Goal: Information Seeking & Learning: Learn about a topic

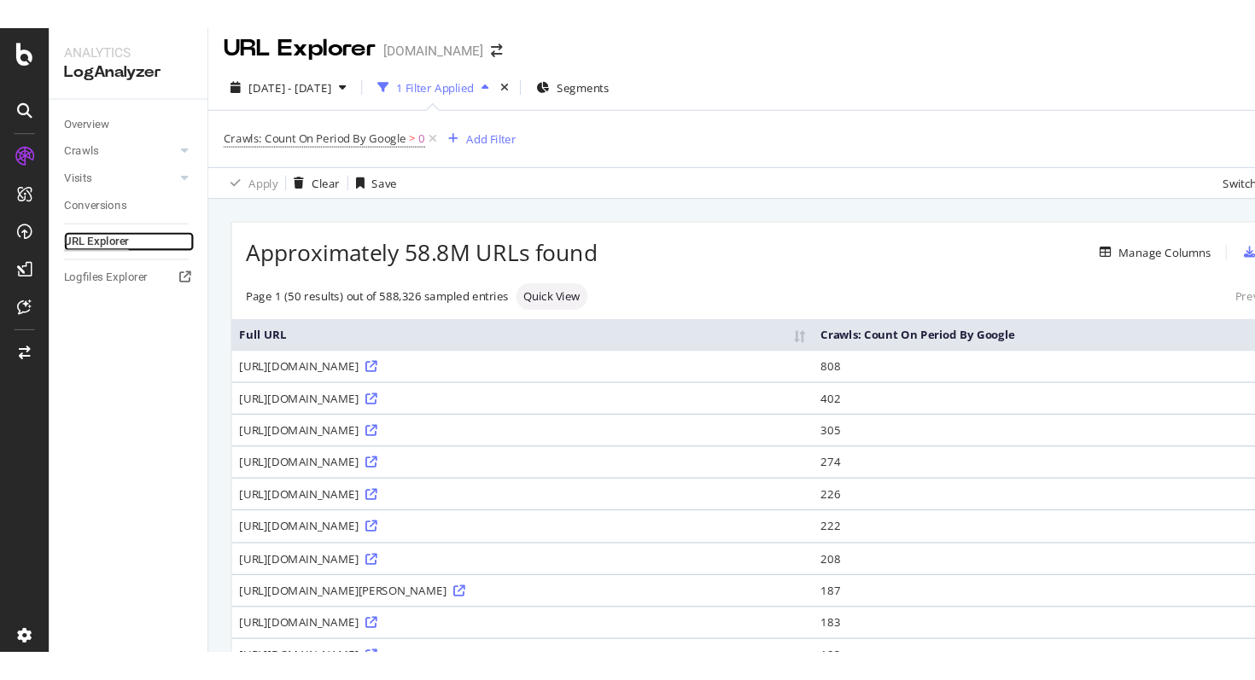
scroll to position [9, 0]
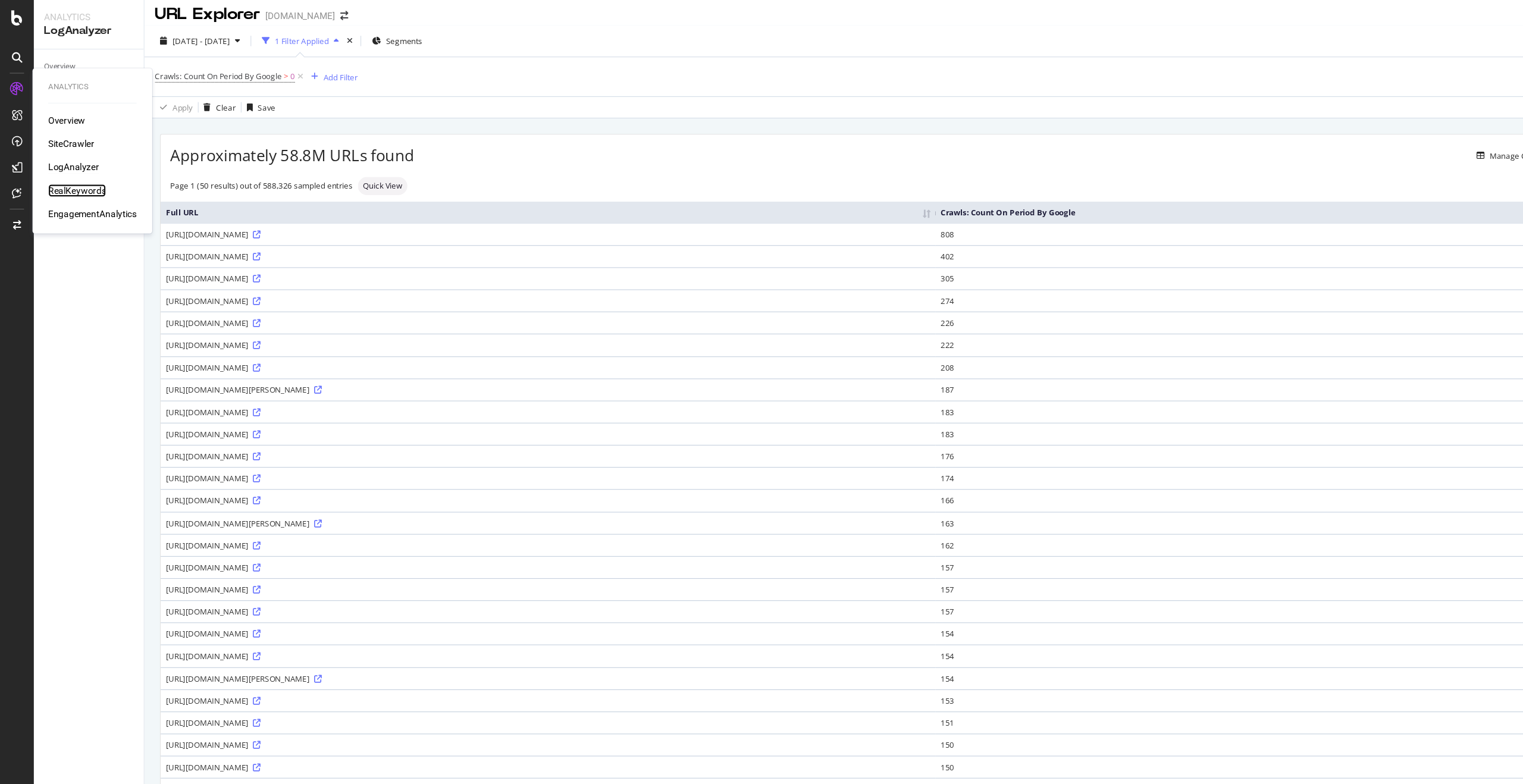
click at [74, 171] on div "RealKeywords" at bounding box center [70, 174] width 53 height 12
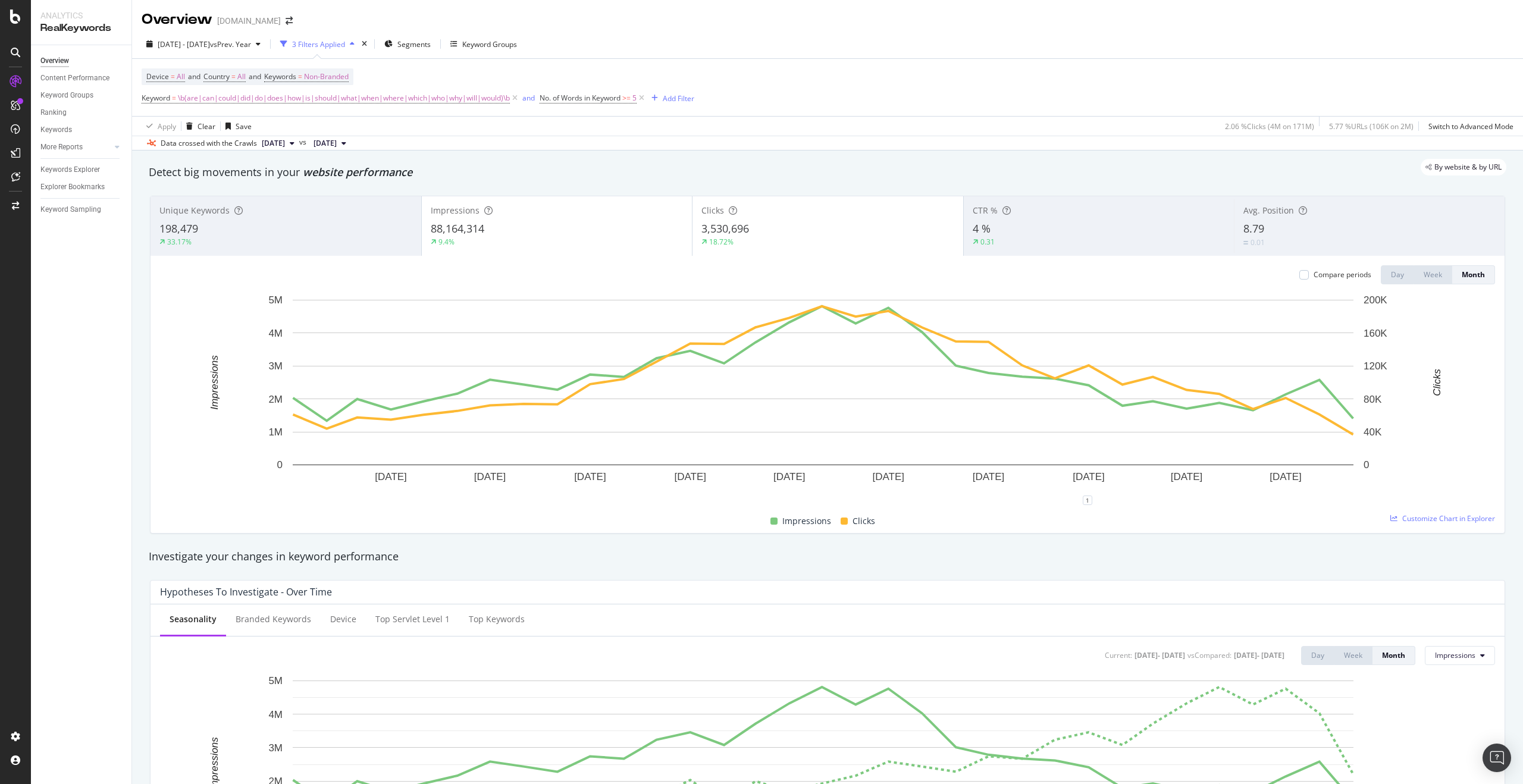
click at [761, 242] on div "18.72%" at bounding box center [827, 242] width 253 height 10
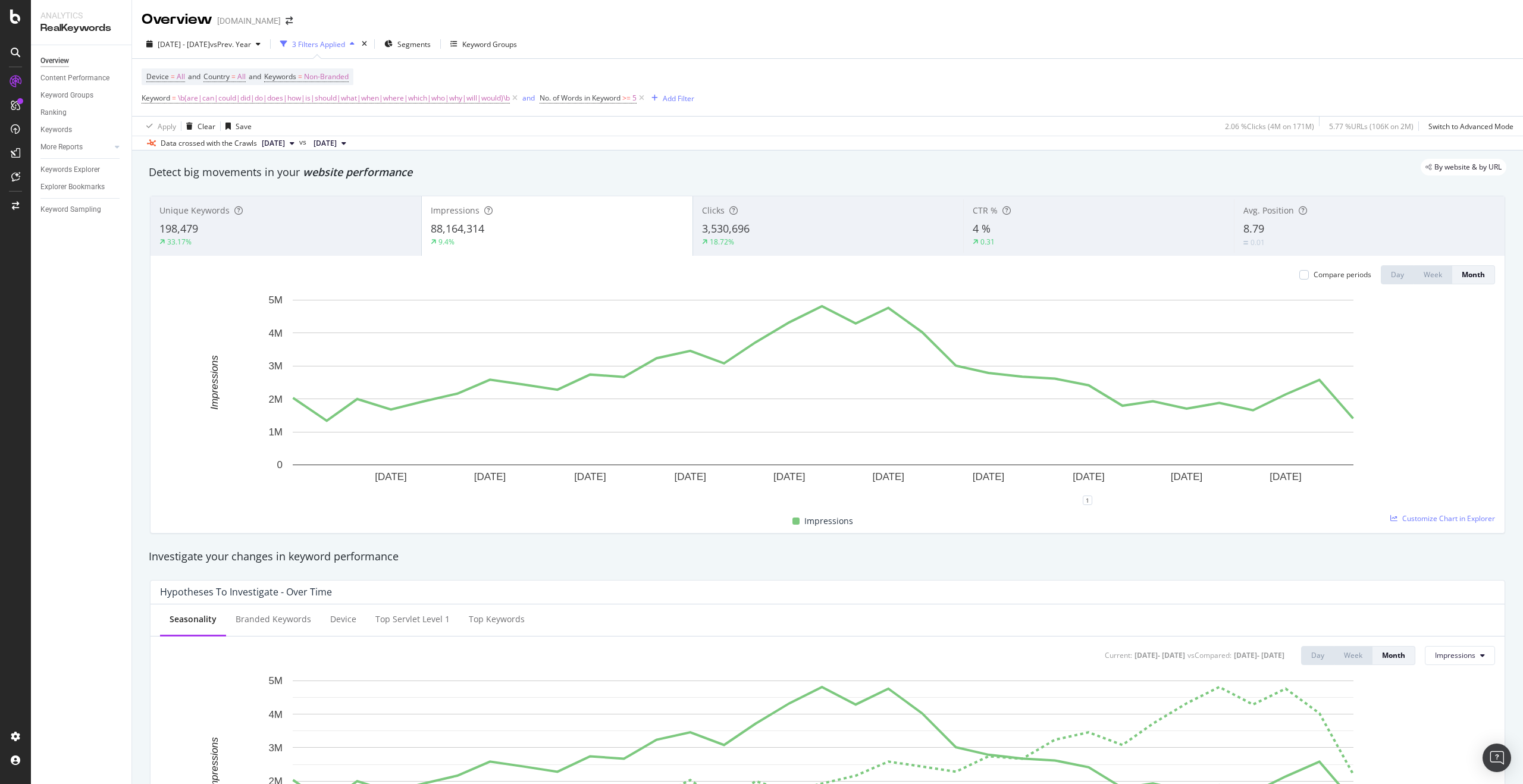
click at [749, 233] on div "3,530,696" at bounding box center [828, 229] width 253 height 15
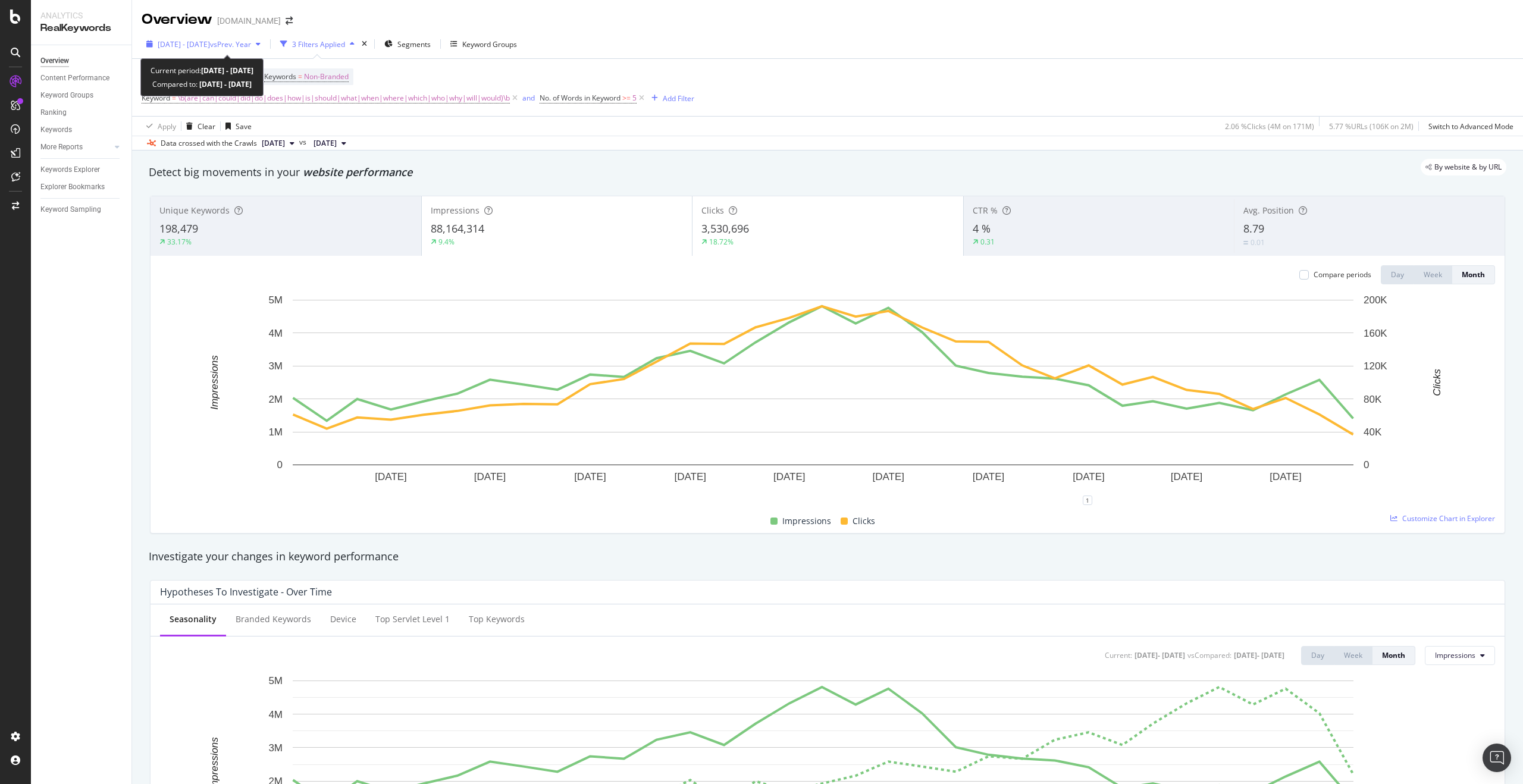
click at [210, 43] on span "2023 Jan. 1st - 2025 Sep. 21st" at bounding box center [183, 44] width 52 height 10
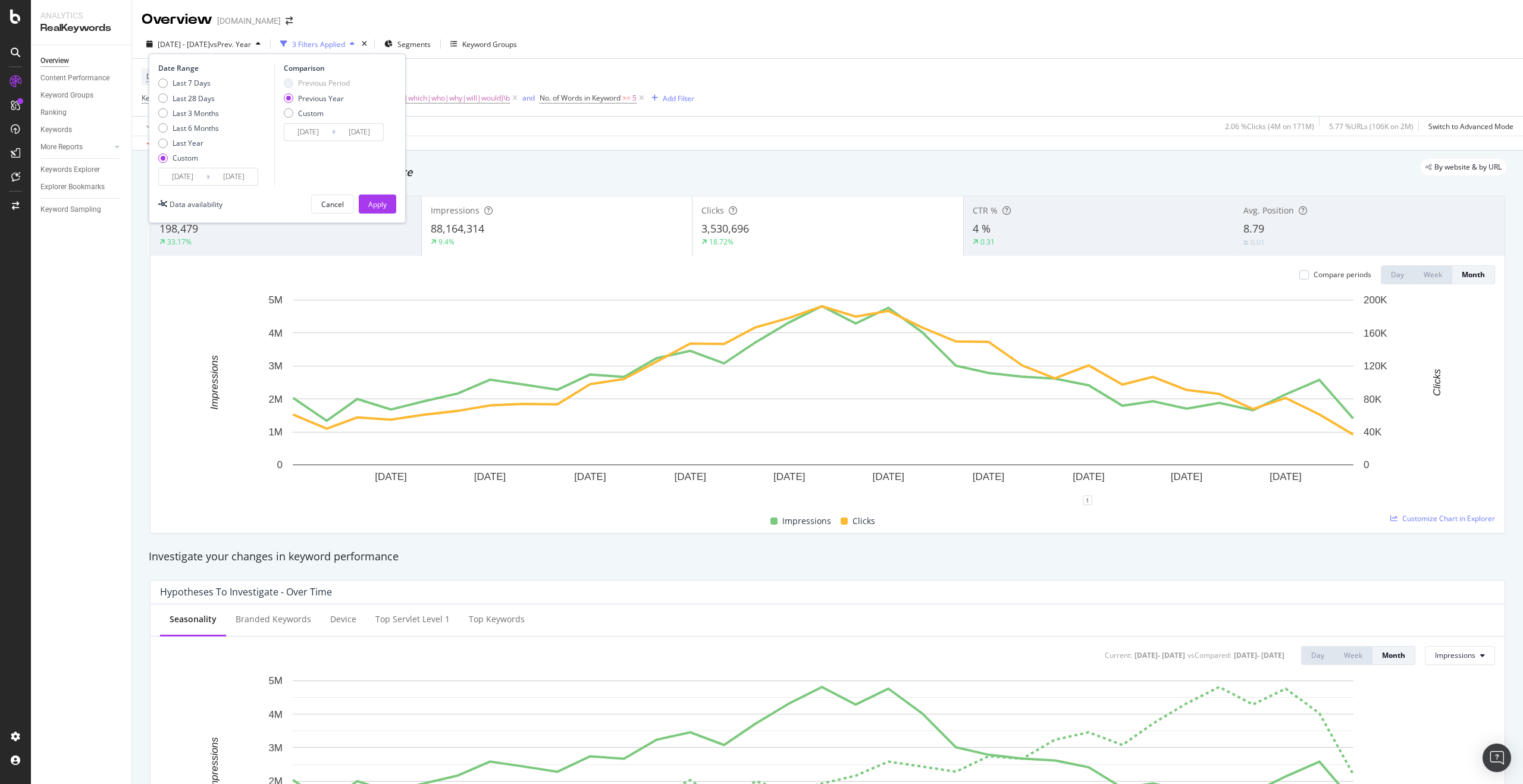
click at [197, 172] on input "2023/01/01" at bounding box center [183, 177] width 47 height 17
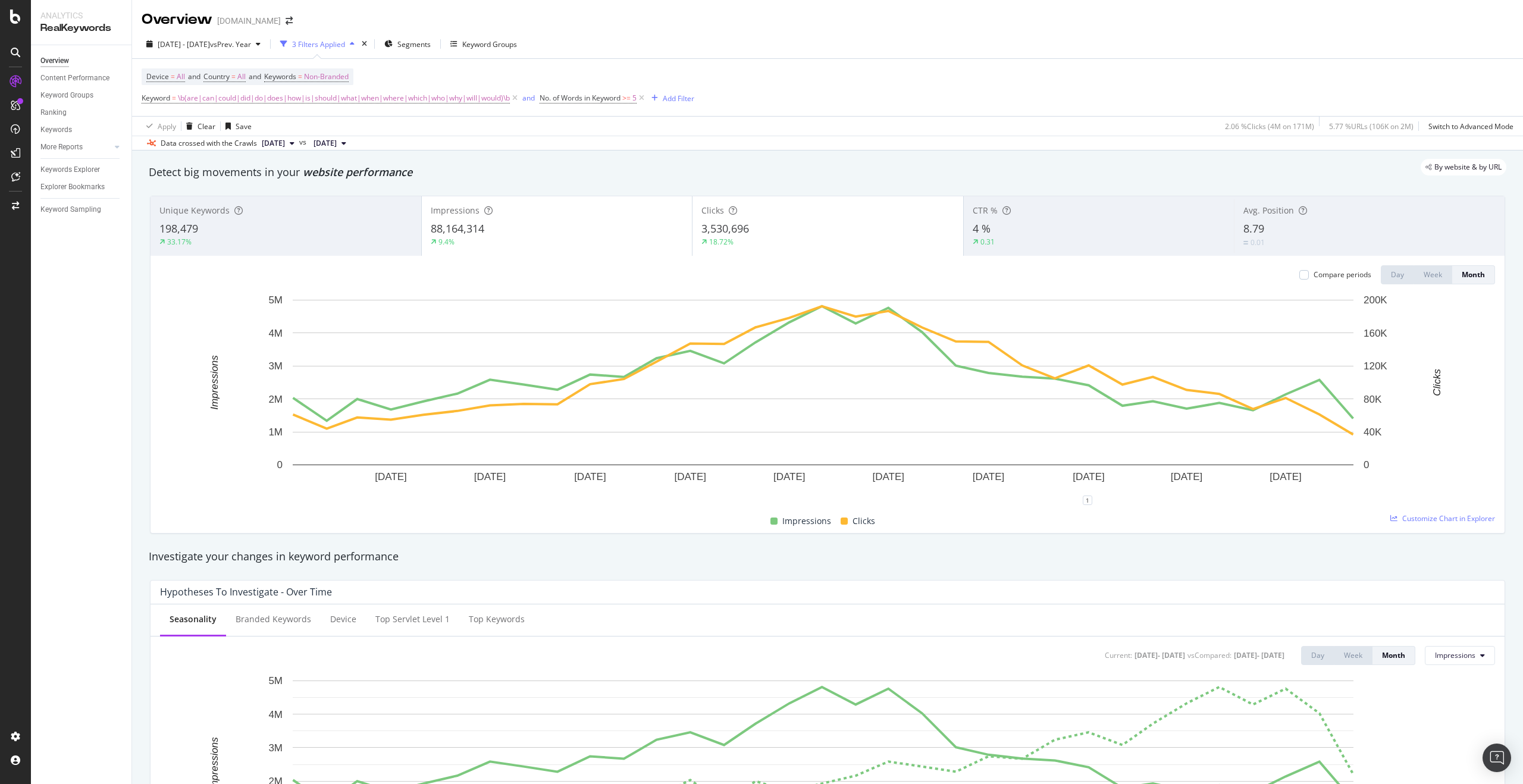
click at [538, 142] on div "Data crossed with the Crawls 2025 Sep. 1st vs 2024 Sep. 1st" at bounding box center [827, 143] width 1391 height 14
click at [779, 247] on div "18.72%" at bounding box center [827, 242] width 253 height 10
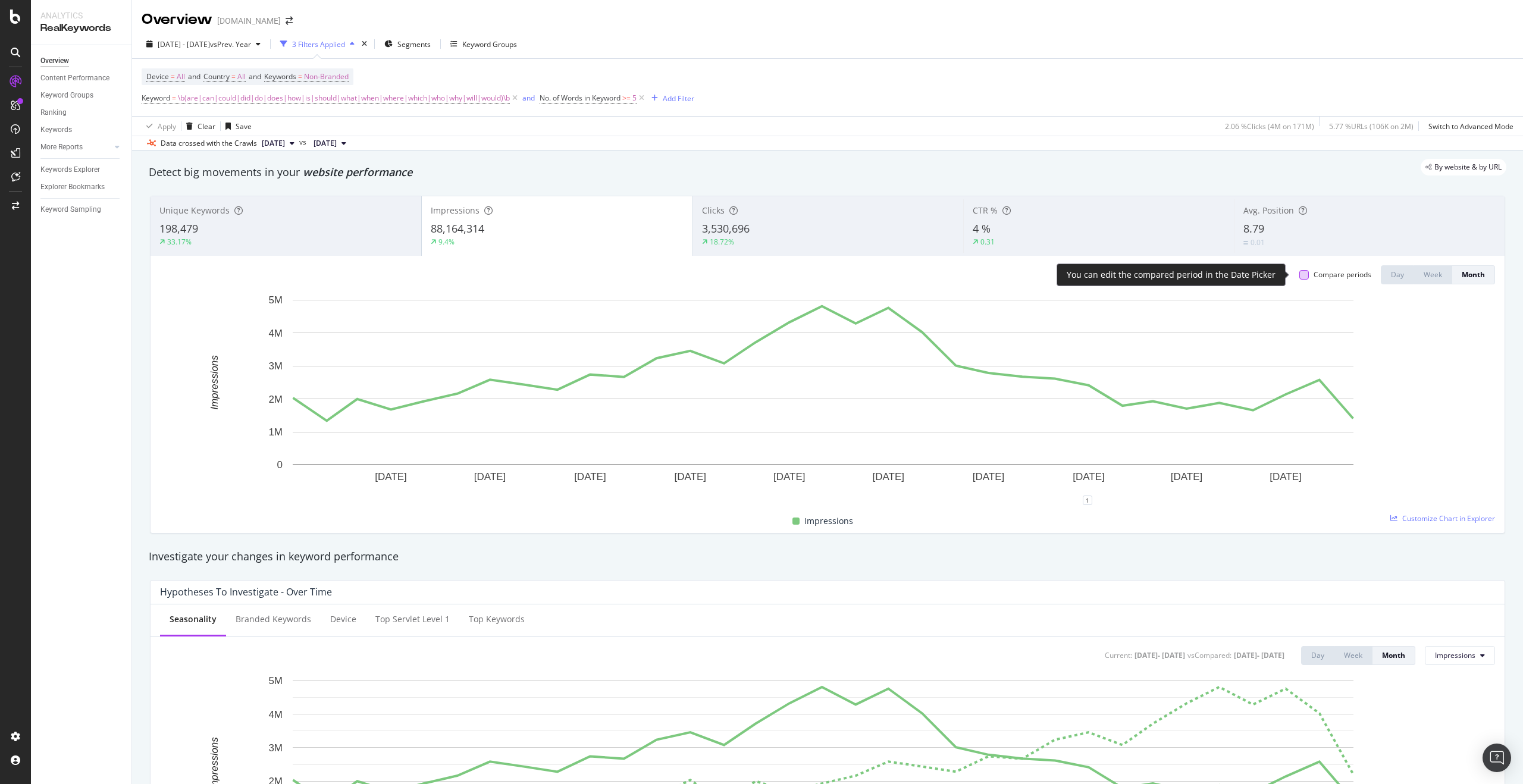
click at [1299, 274] on div at bounding box center [1304, 275] width 10 height 10
click at [1299, 277] on div at bounding box center [1304, 275] width 10 height 10
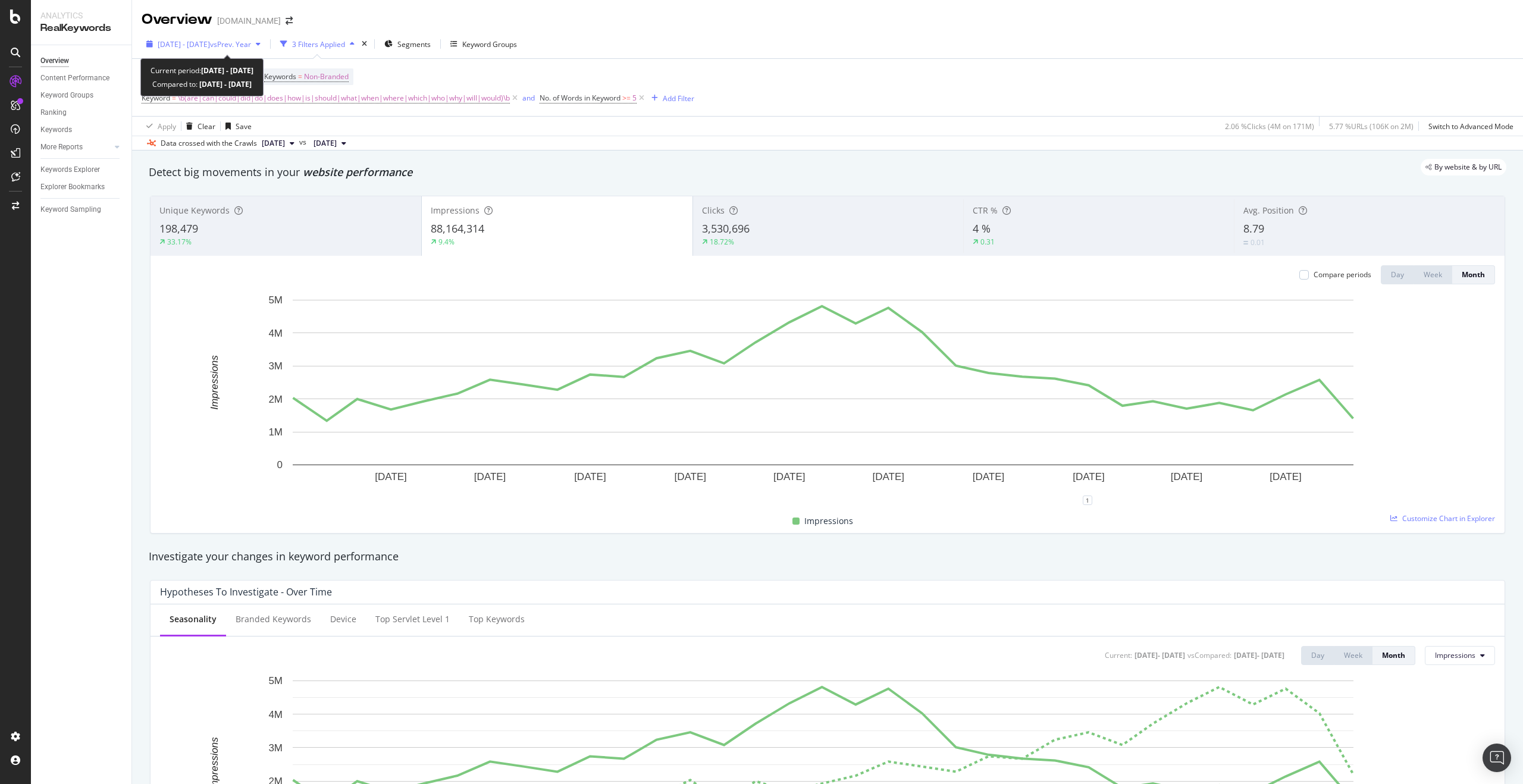
click at [210, 46] on span "2023 Jan. 1st - 2025 Sep. 21st" at bounding box center [183, 44] width 52 height 10
click at [533, 71] on div "Device = All and Country = All and Keywords = Non-Branded Keyword = \b(are|can|…" at bounding box center [418, 87] width 553 height 38
drag, startPoint x: 80, startPoint y: 130, endPoint x: 884, endPoint y: 1, distance: 814.3
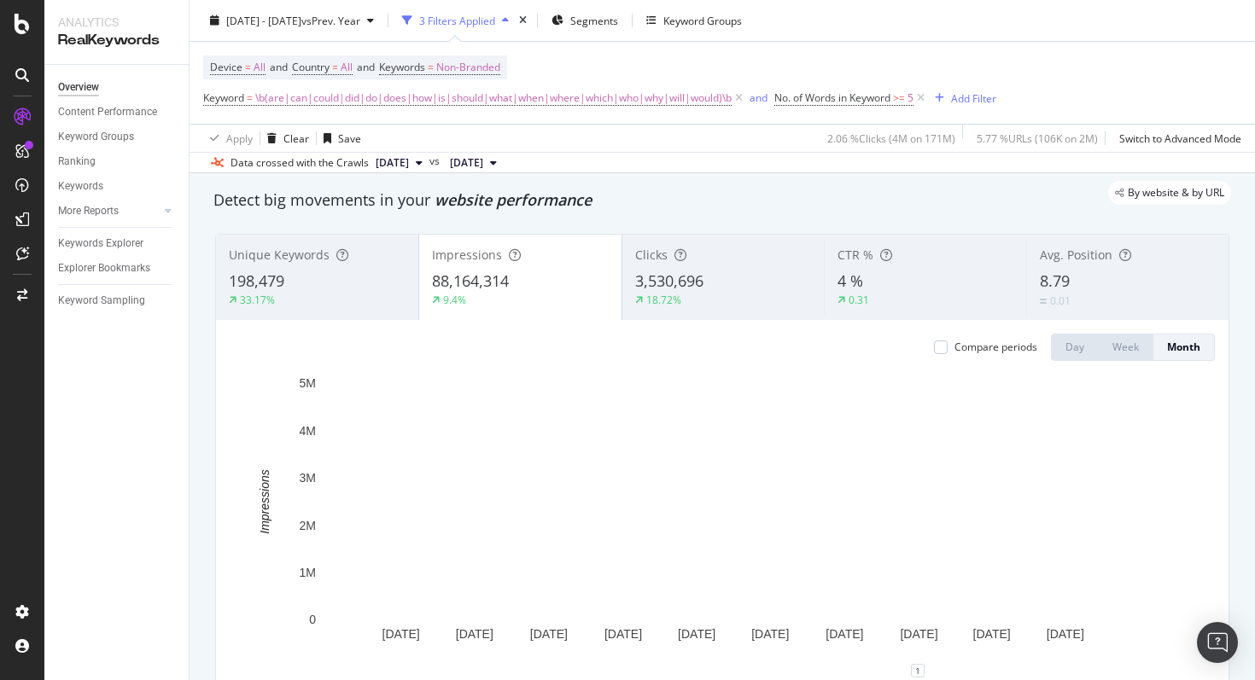
scroll to position [46, 0]
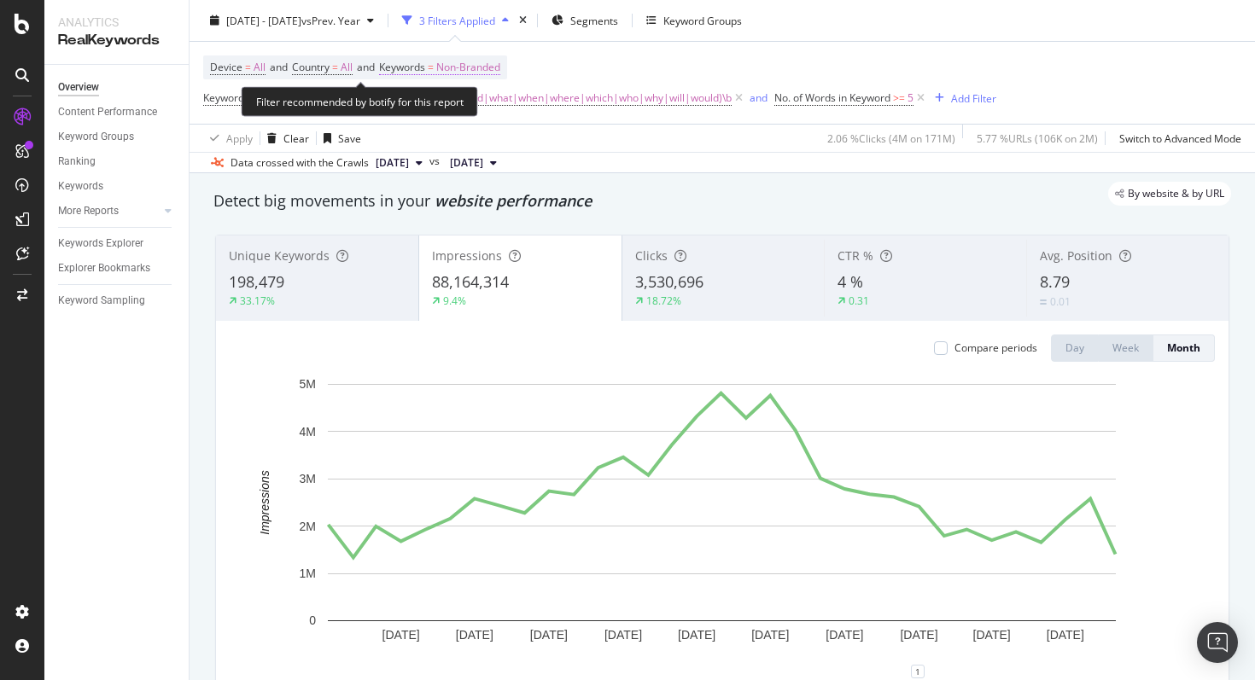
click at [465, 69] on span "Non-Branded" at bounding box center [468, 67] width 64 height 24
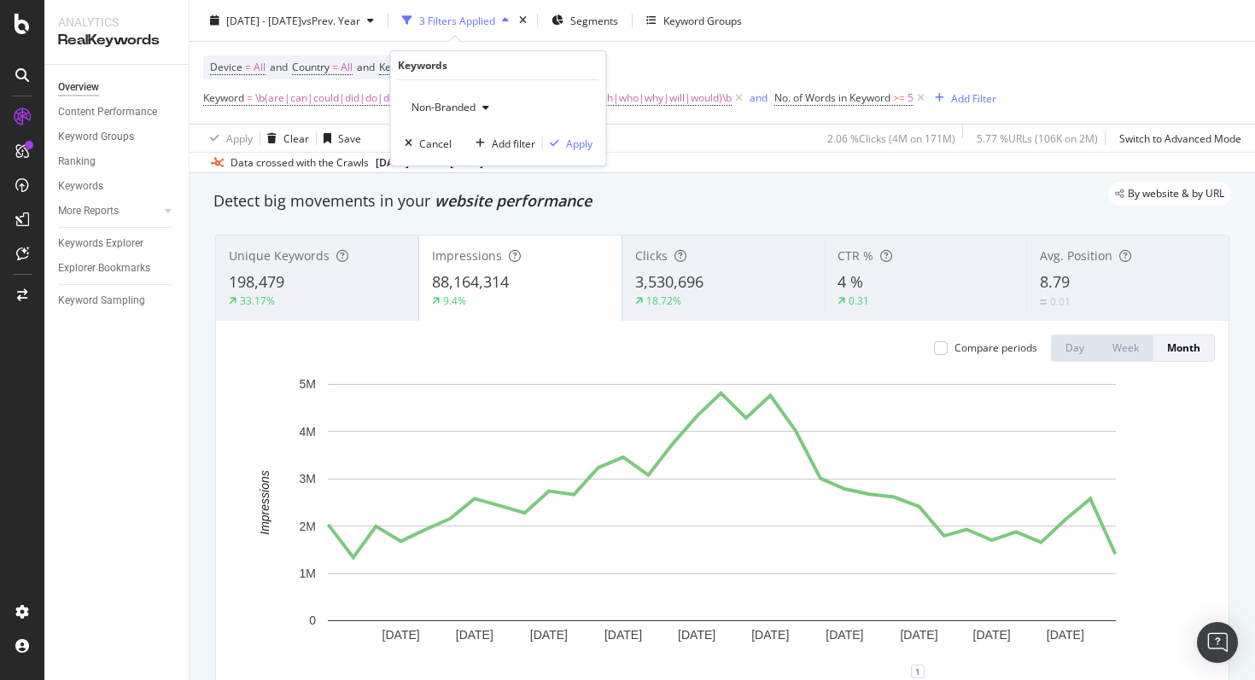
click at [469, 112] on span "Non-Branded" at bounding box center [440, 107] width 71 height 15
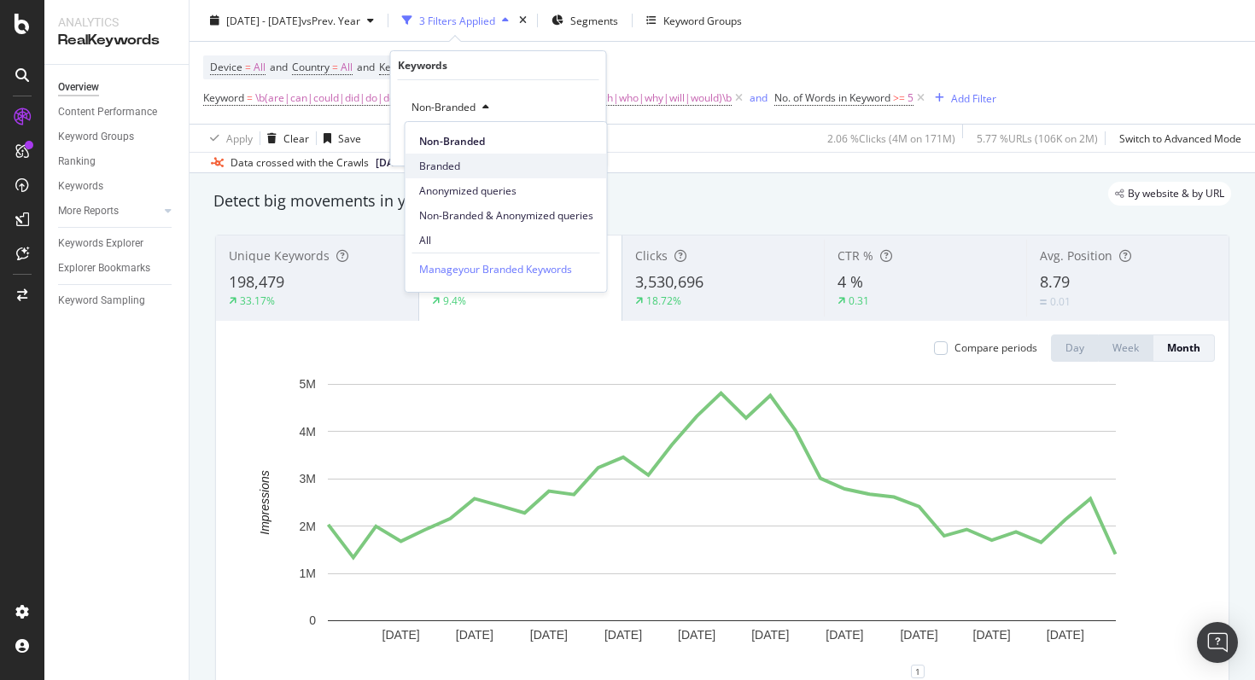
click at [456, 159] on span "Branded" at bounding box center [506, 166] width 174 height 15
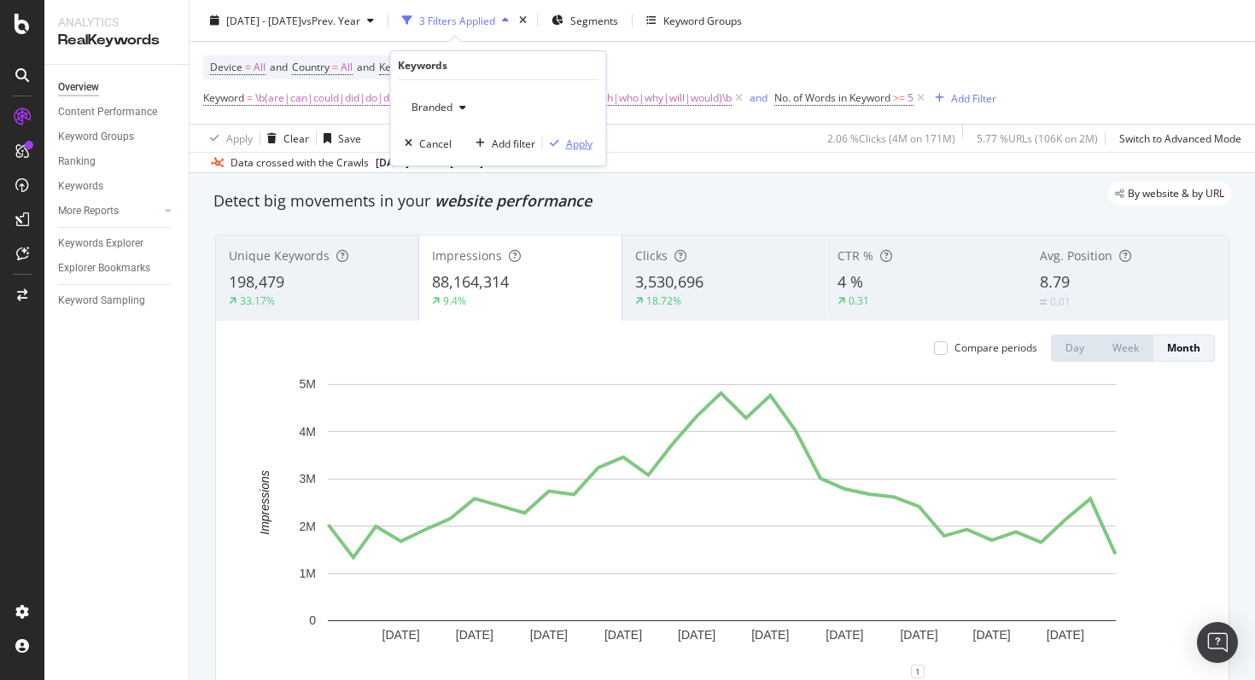
click at [586, 141] on div "Apply" at bounding box center [579, 144] width 26 height 15
